Goal: Information Seeking & Learning: Learn about a topic

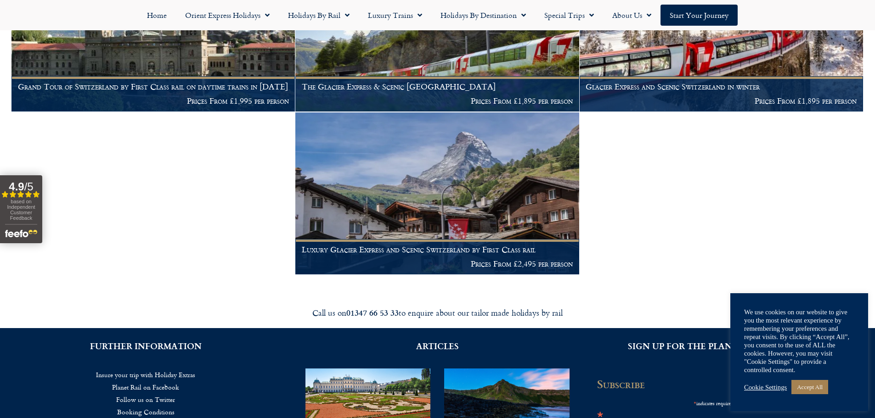
scroll to position [269, 0]
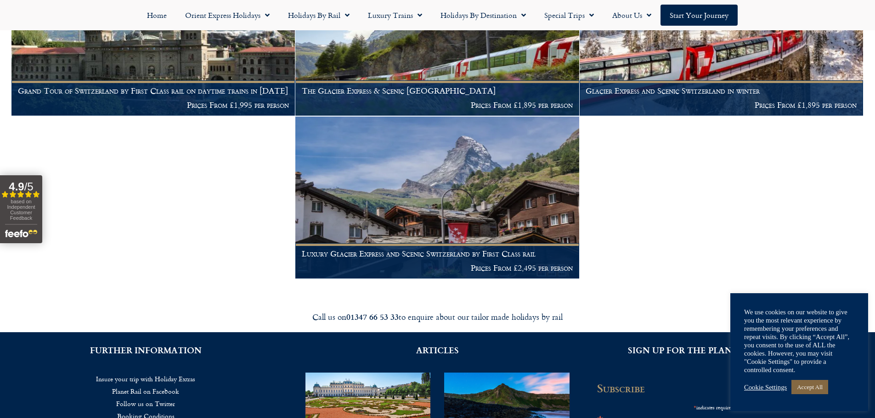
click at [797, 391] on link "Accept All" at bounding box center [810, 387] width 37 height 14
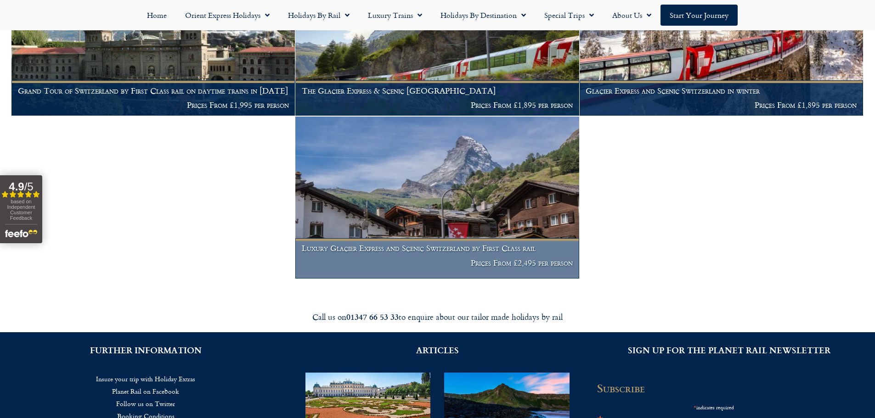
click at [498, 260] on p "Prices From £2,495 per person" at bounding box center [437, 263] width 271 height 9
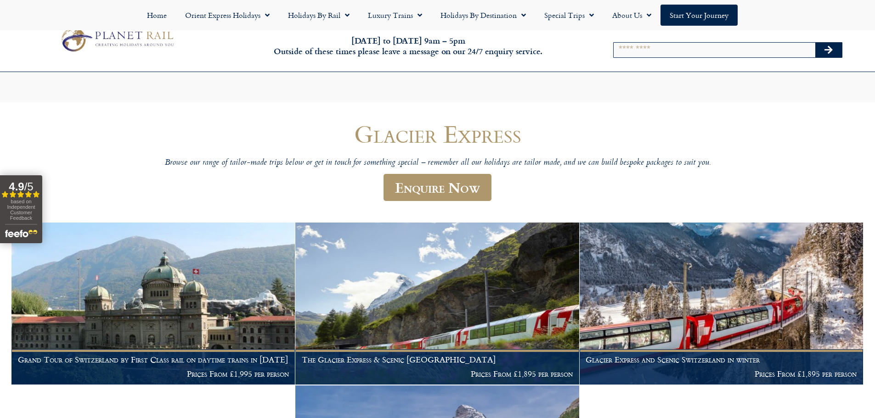
scroll to position [269, 0]
